Goal: Task Accomplishment & Management: Manage account settings

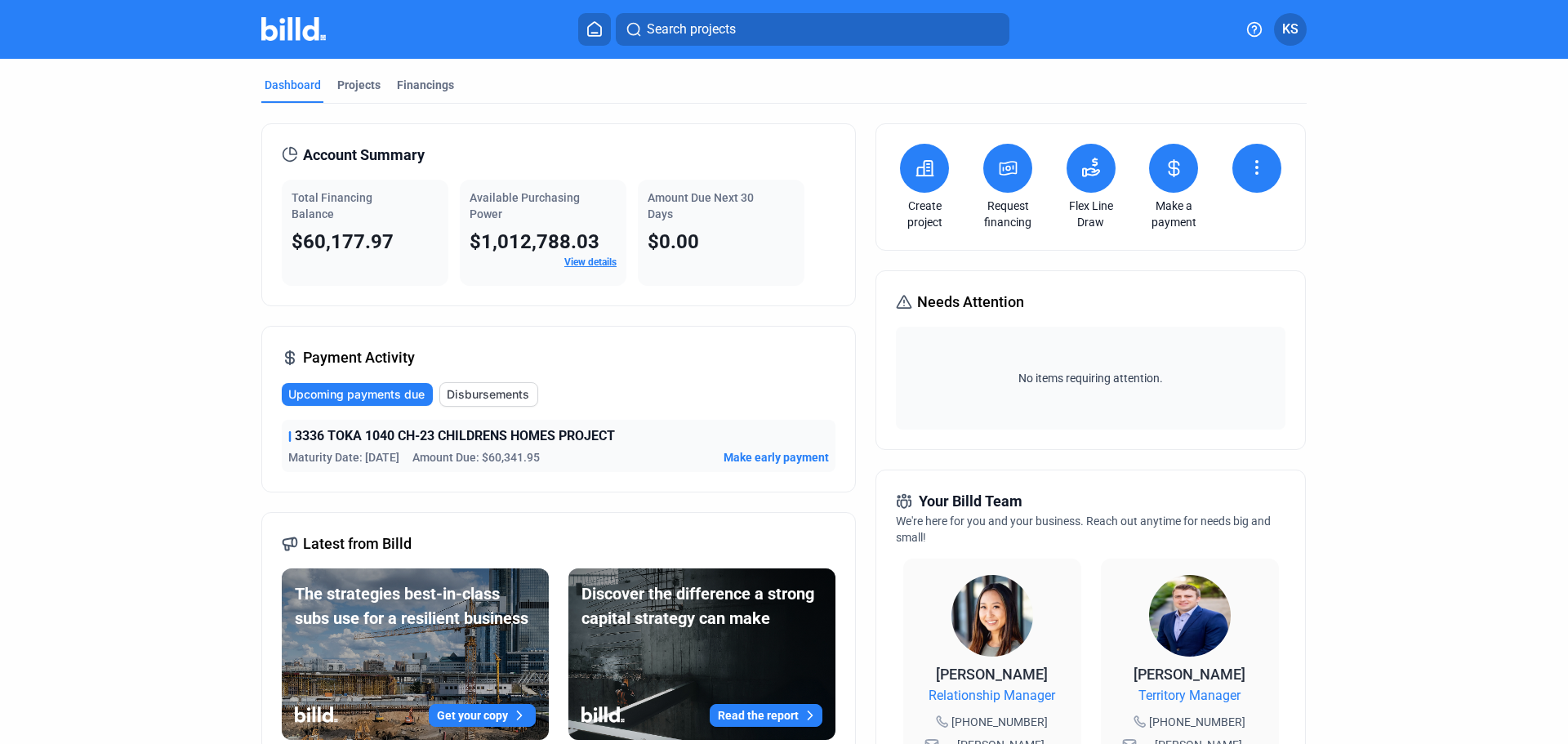
drag, startPoint x: 435, startPoint y: 81, endPoint x: 195, endPoint y: 182, distance: 260.4
click at [435, 80] on div "Financings" at bounding box center [425, 85] width 57 height 17
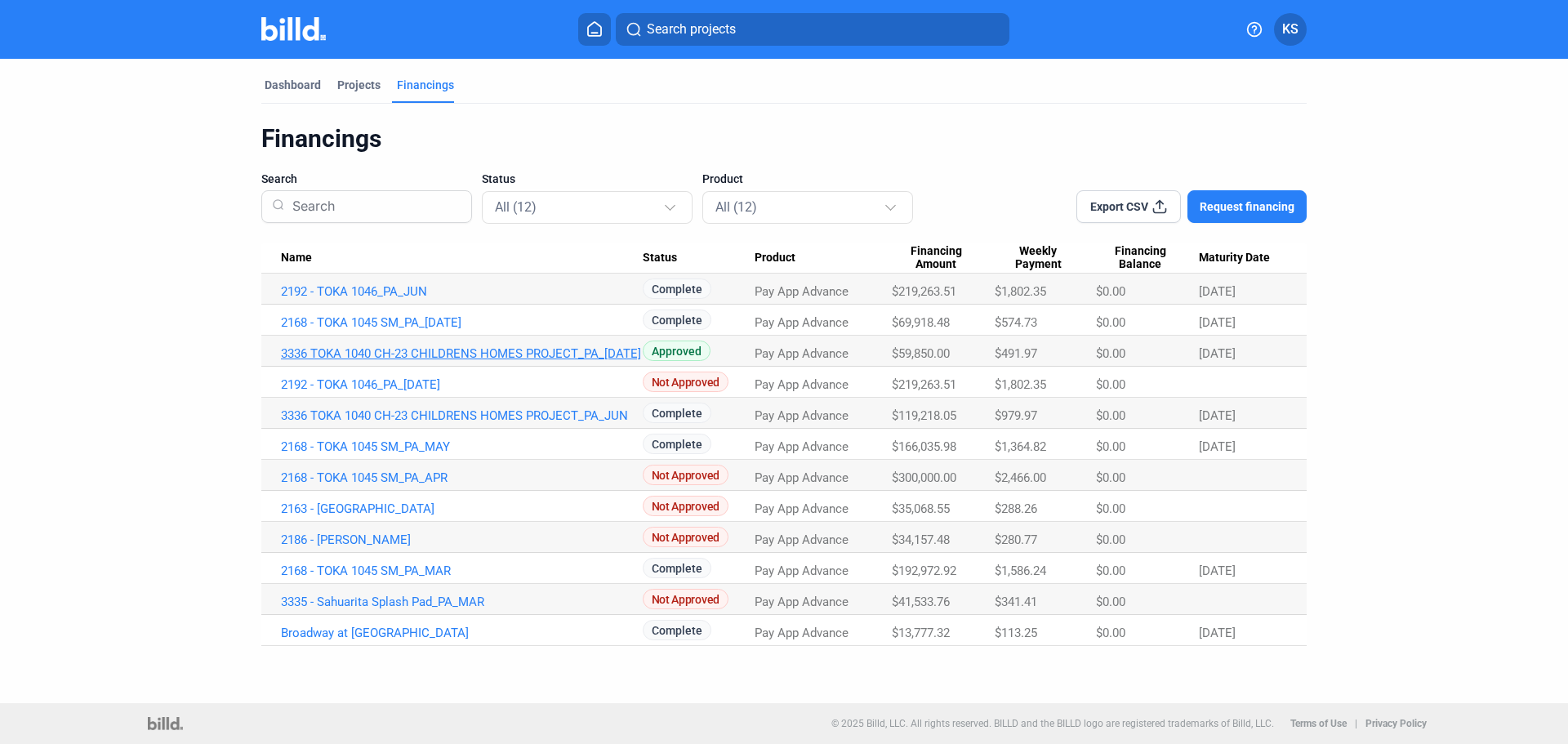
click at [467, 356] on link "3336 TOKA 1040 CH-23 CHILDRENS HOMES PROJECT_PA_[DATE]" at bounding box center [462, 353] width 362 height 15
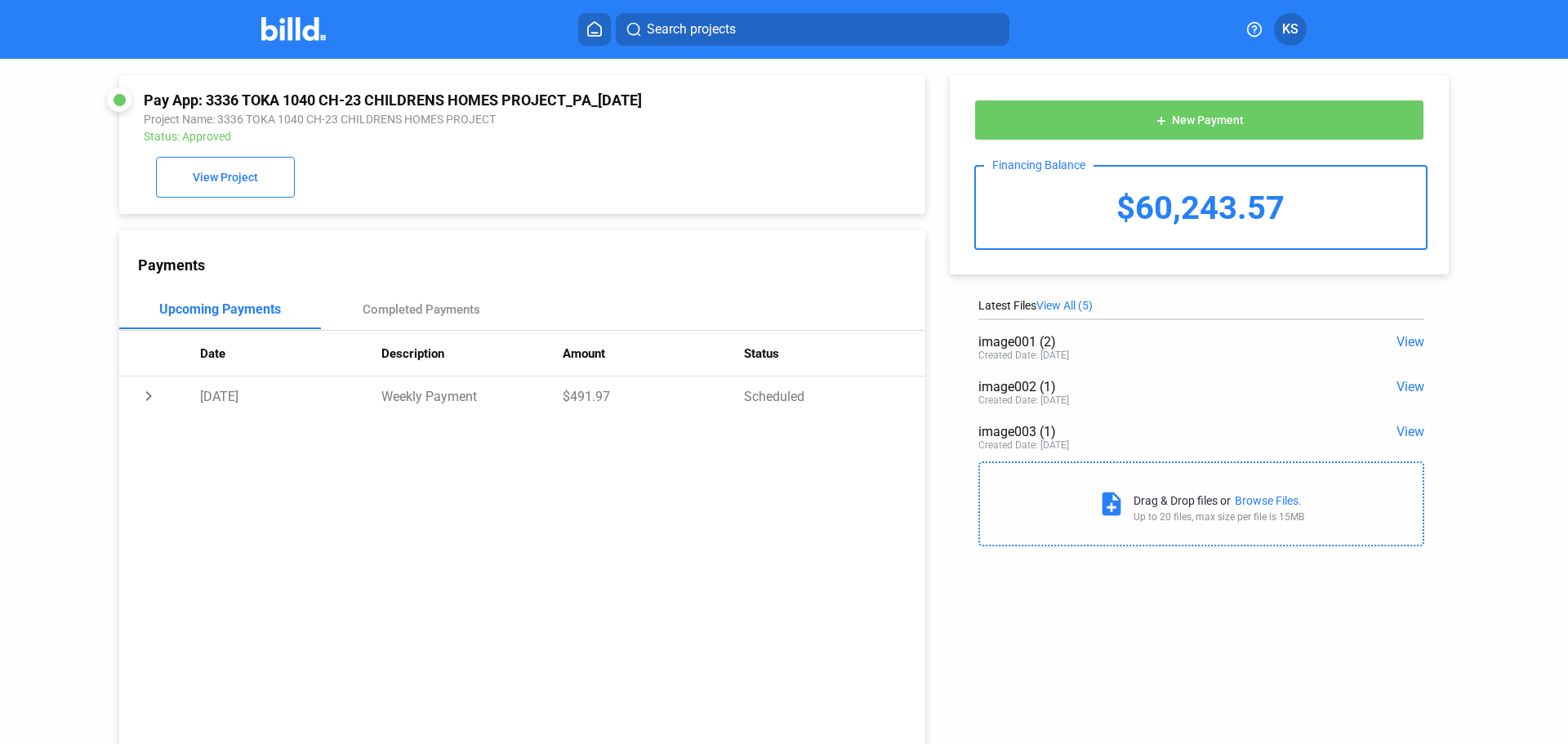
click at [1295, 25] on span "KS" at bounding box center [1290, 30] width 17 height 20
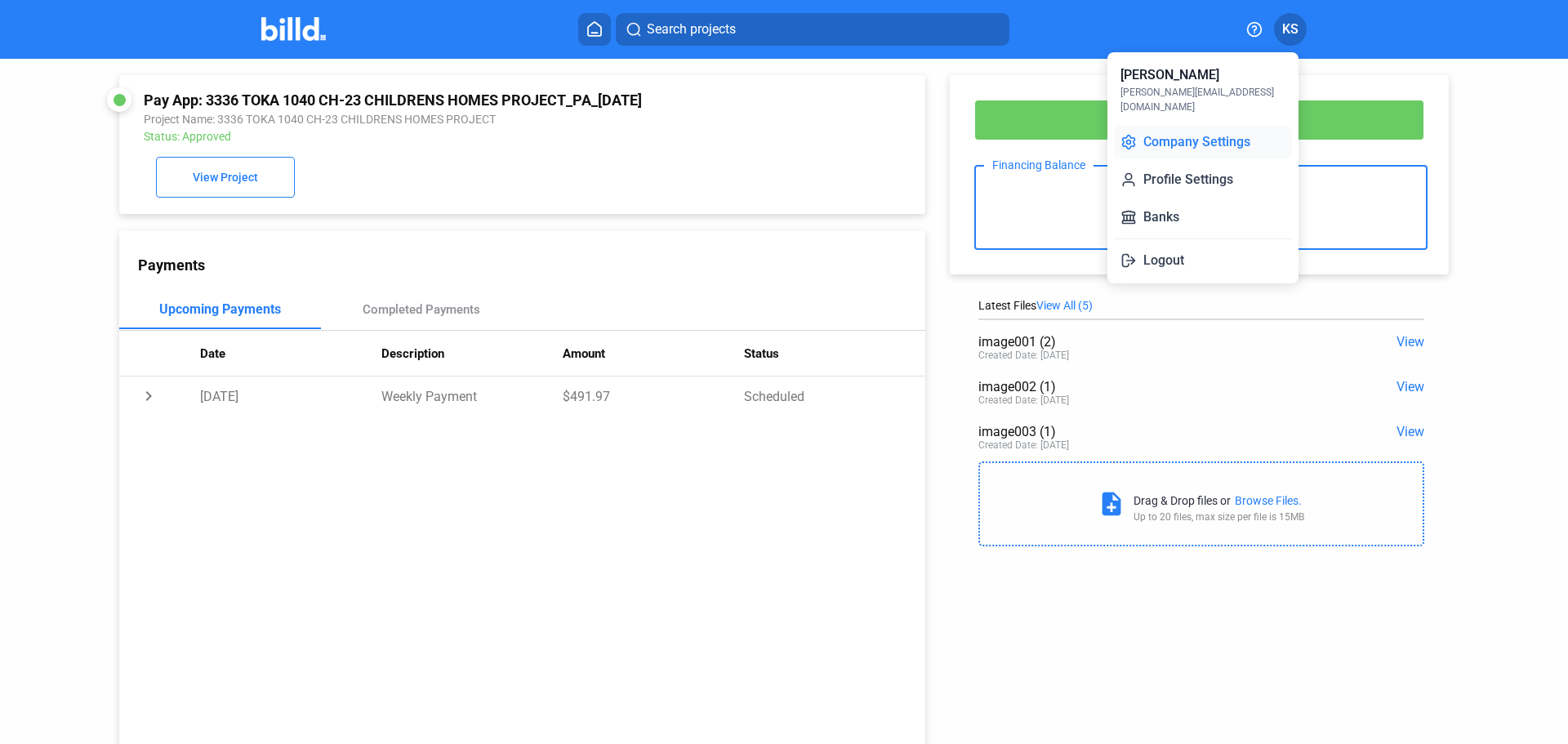
click at [1201, 126] on button "Company Settings" at bounding box center [1203, 142] width 178 height 32
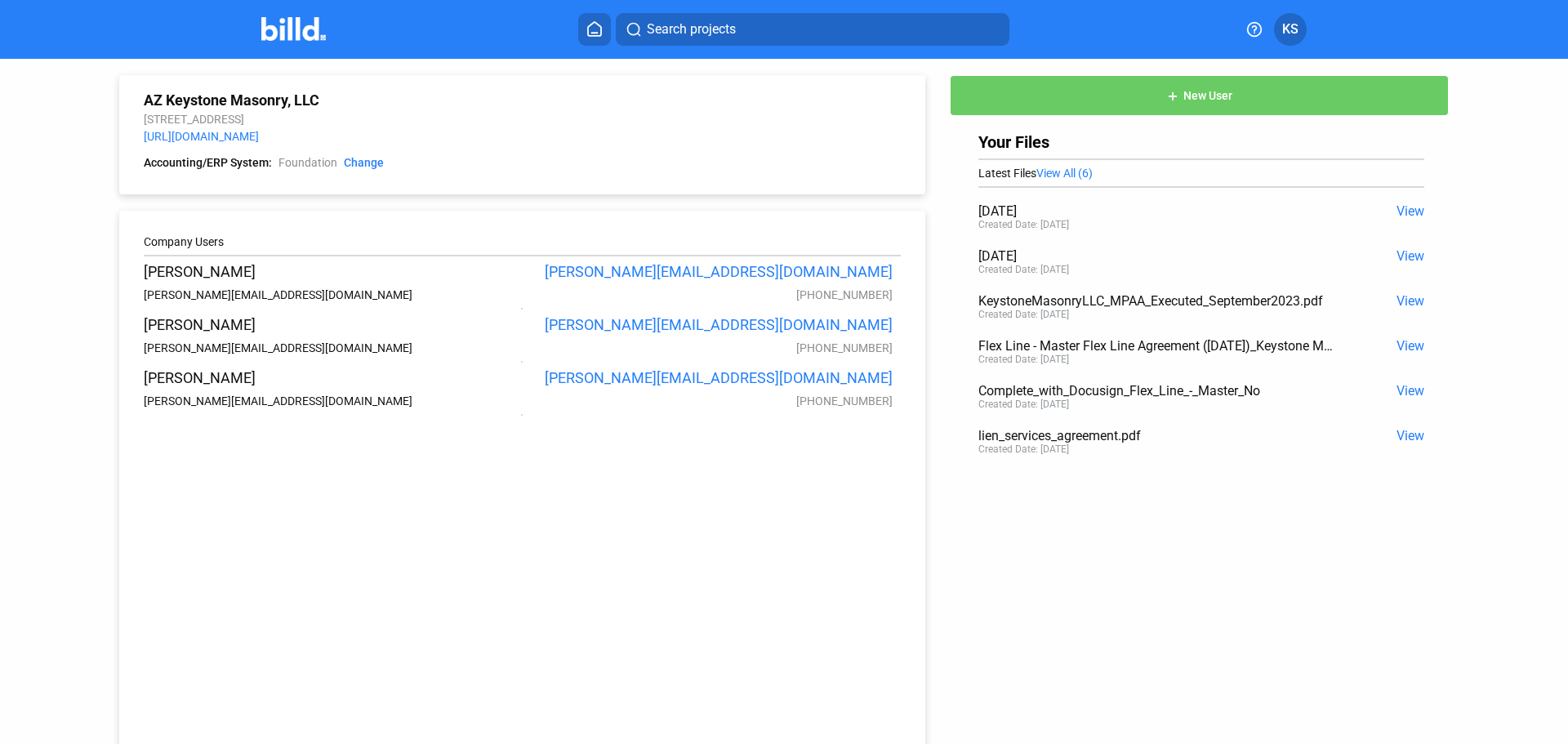
click at [299, 31] on img at bounding box center [294, 29] width 65 height 24
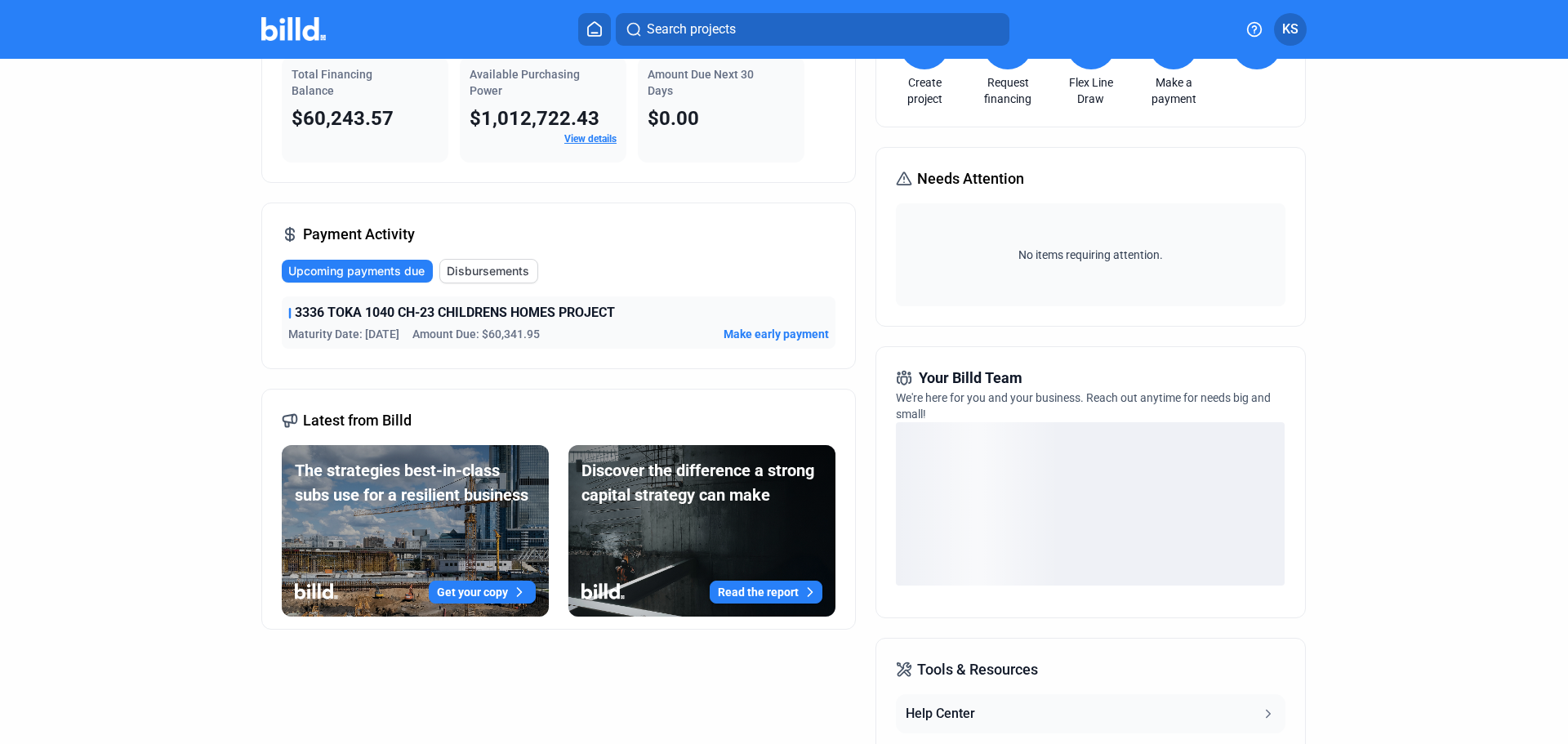
scroll to position [163, 0]
